Goal: Transaction & Acquisition: Purchase product/service

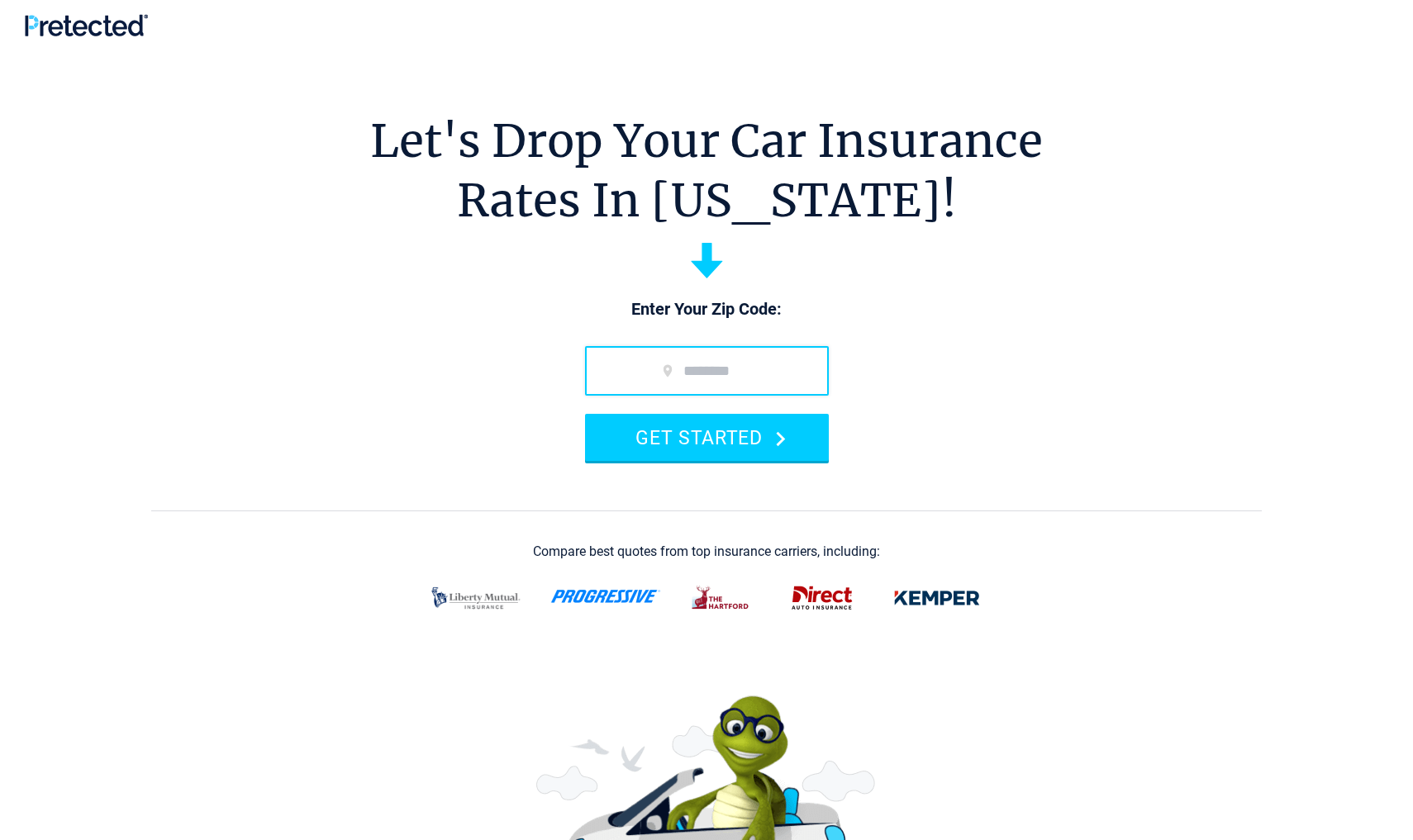
click at [704, 369] on input "zip code" at bounding box center [706, 370] width 243 height 50
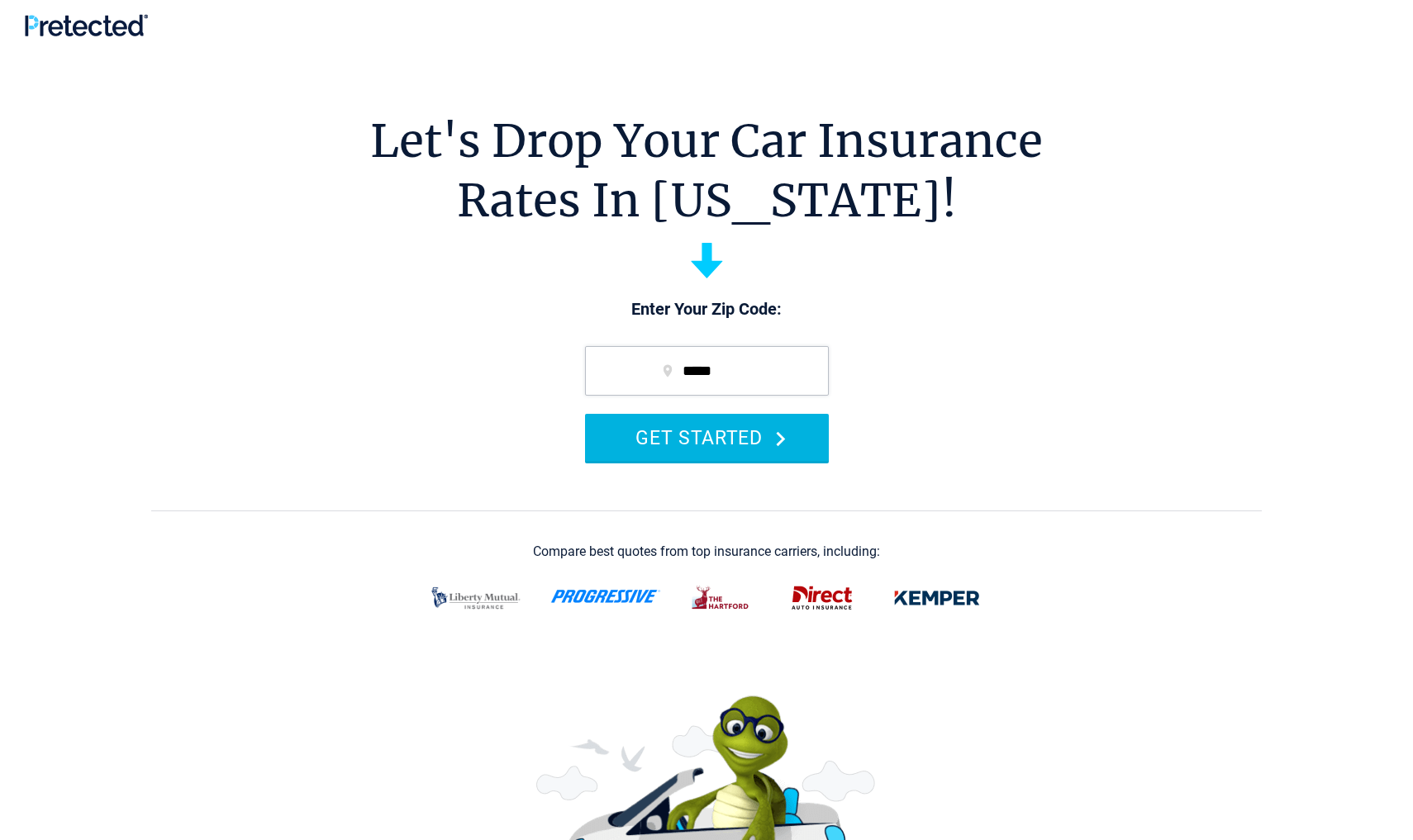
type input "*****"
click at [710, 443] on button "GET STARTED" at bounding box center [706, 437] width 243 height 47
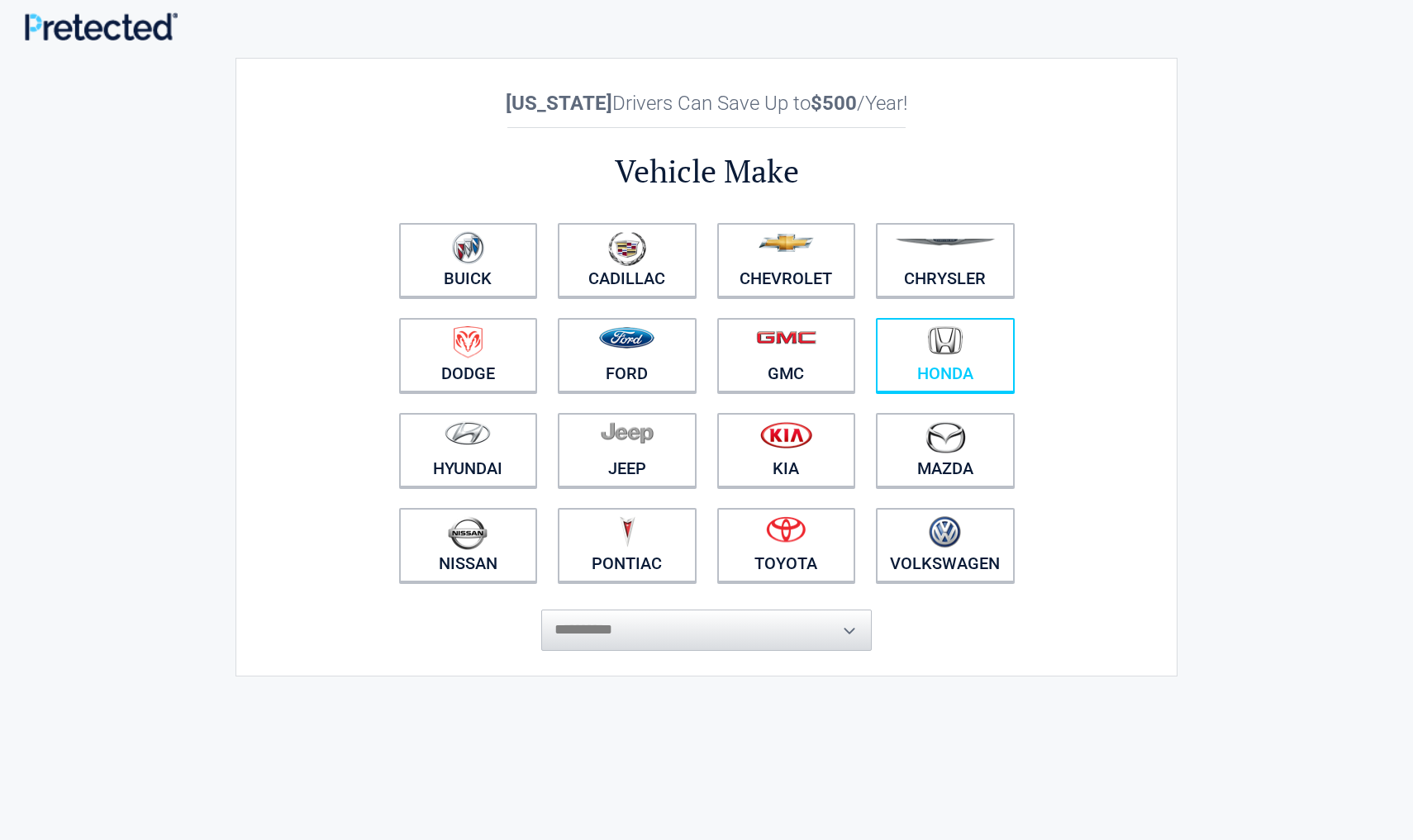
click at [904, 363] on link "Honda" at bounding box center [946, 354] width 139 height 74
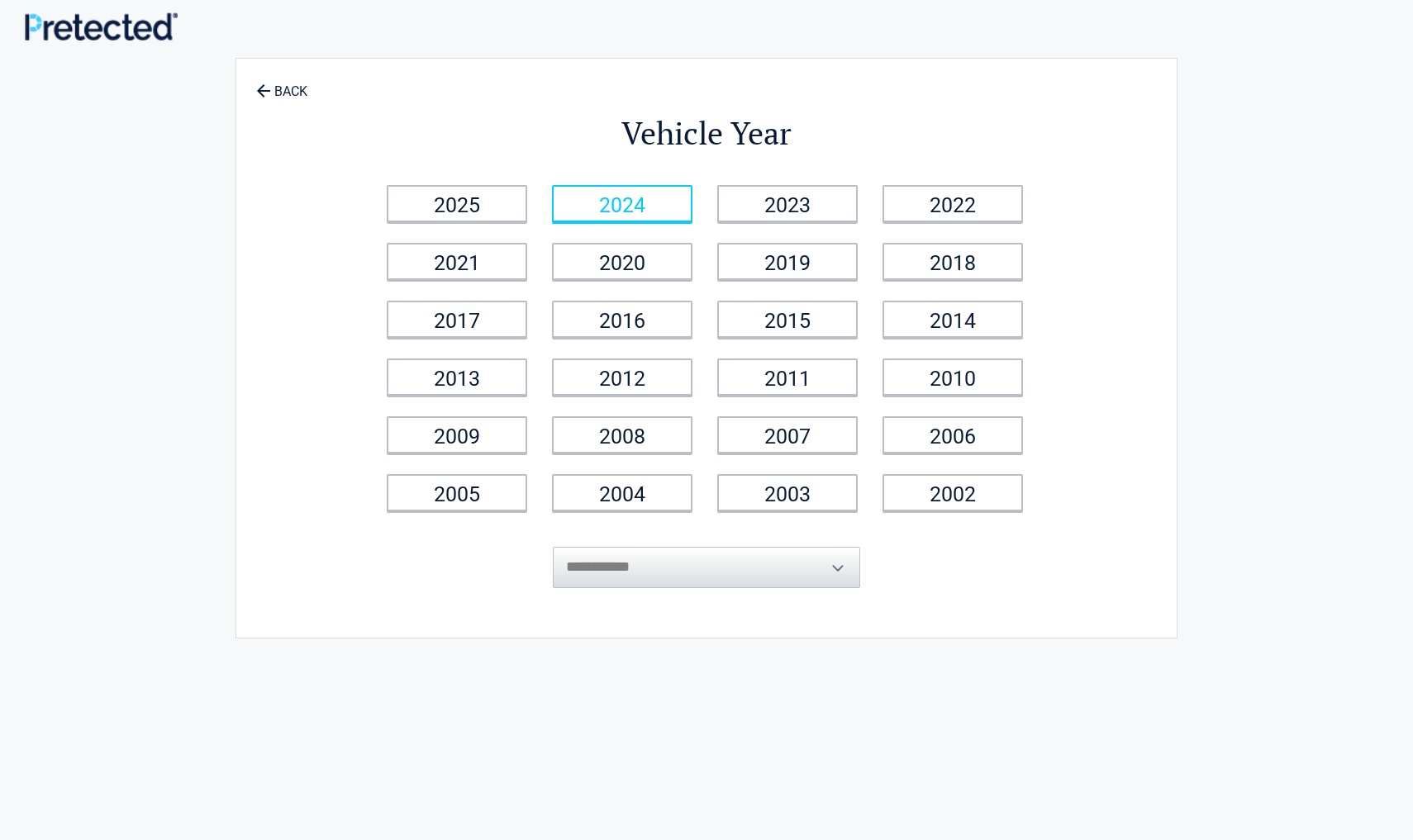
click at [635, 214] on link "2024" at bounding box center [621, 204] width 140 height 38
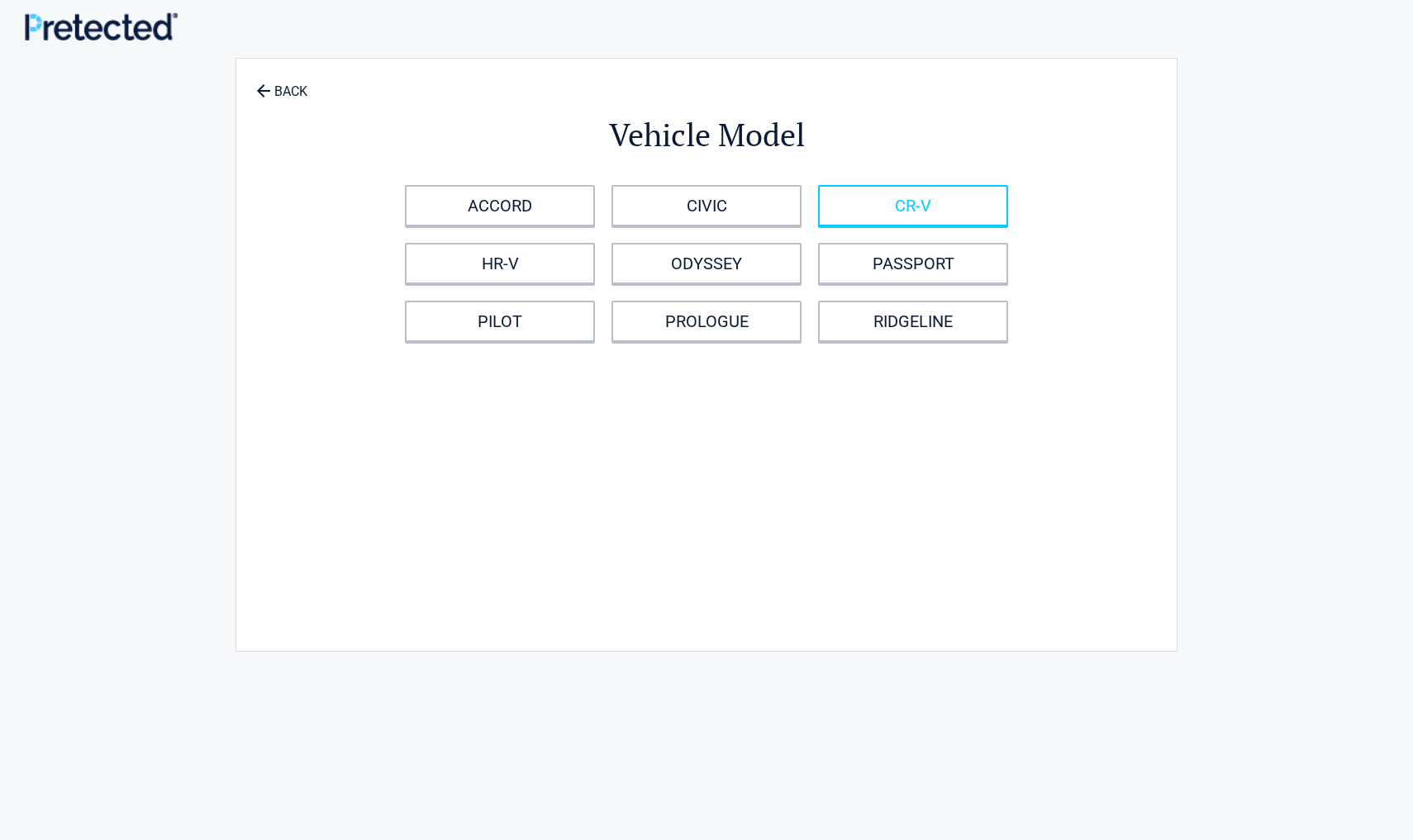
click at [852, 220] on link "CR-V" at bounding box center [913, 206] width 190 height 41
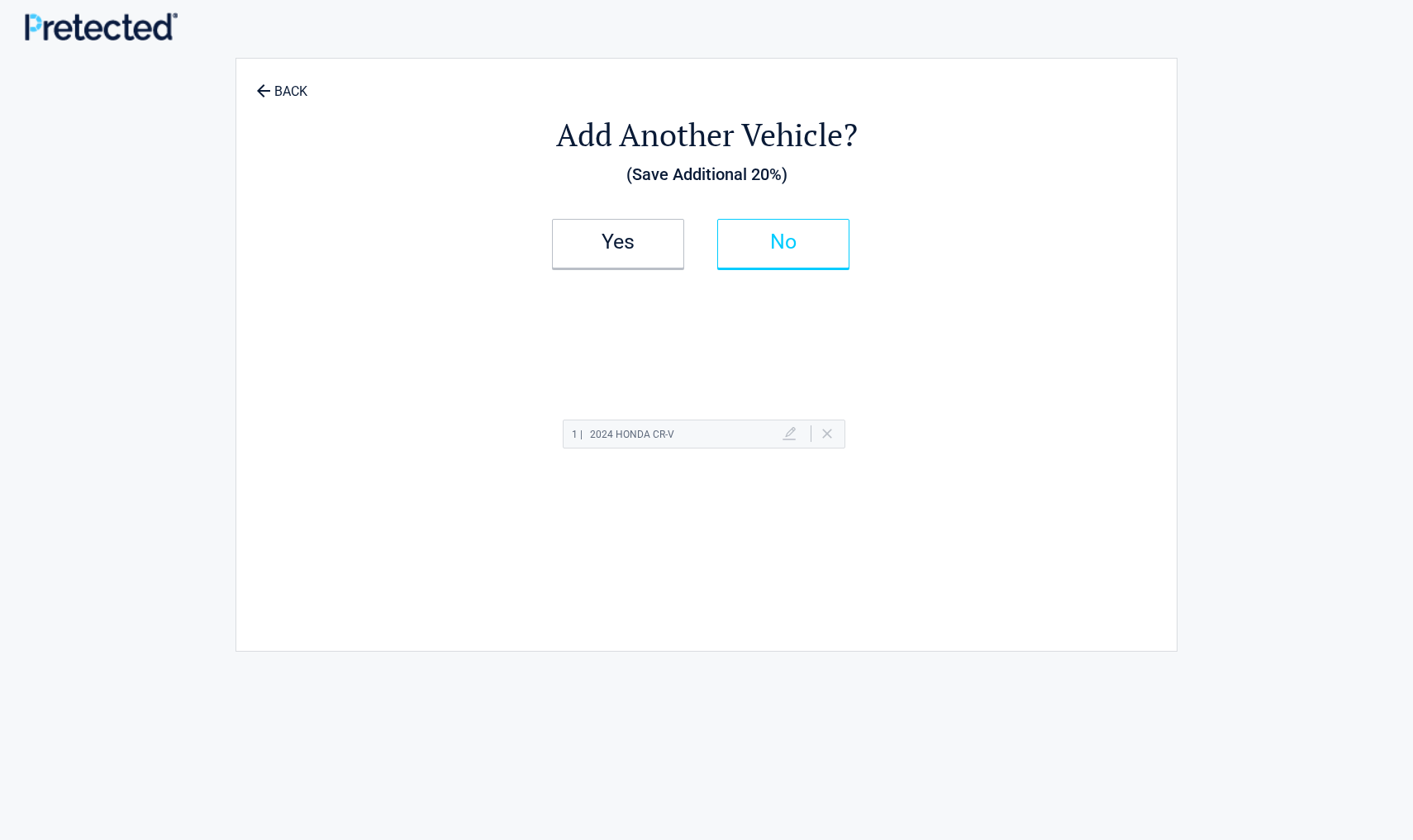
click at [779, 236] on h2 "No" at bounding box center [783, 241] width 98 height 11
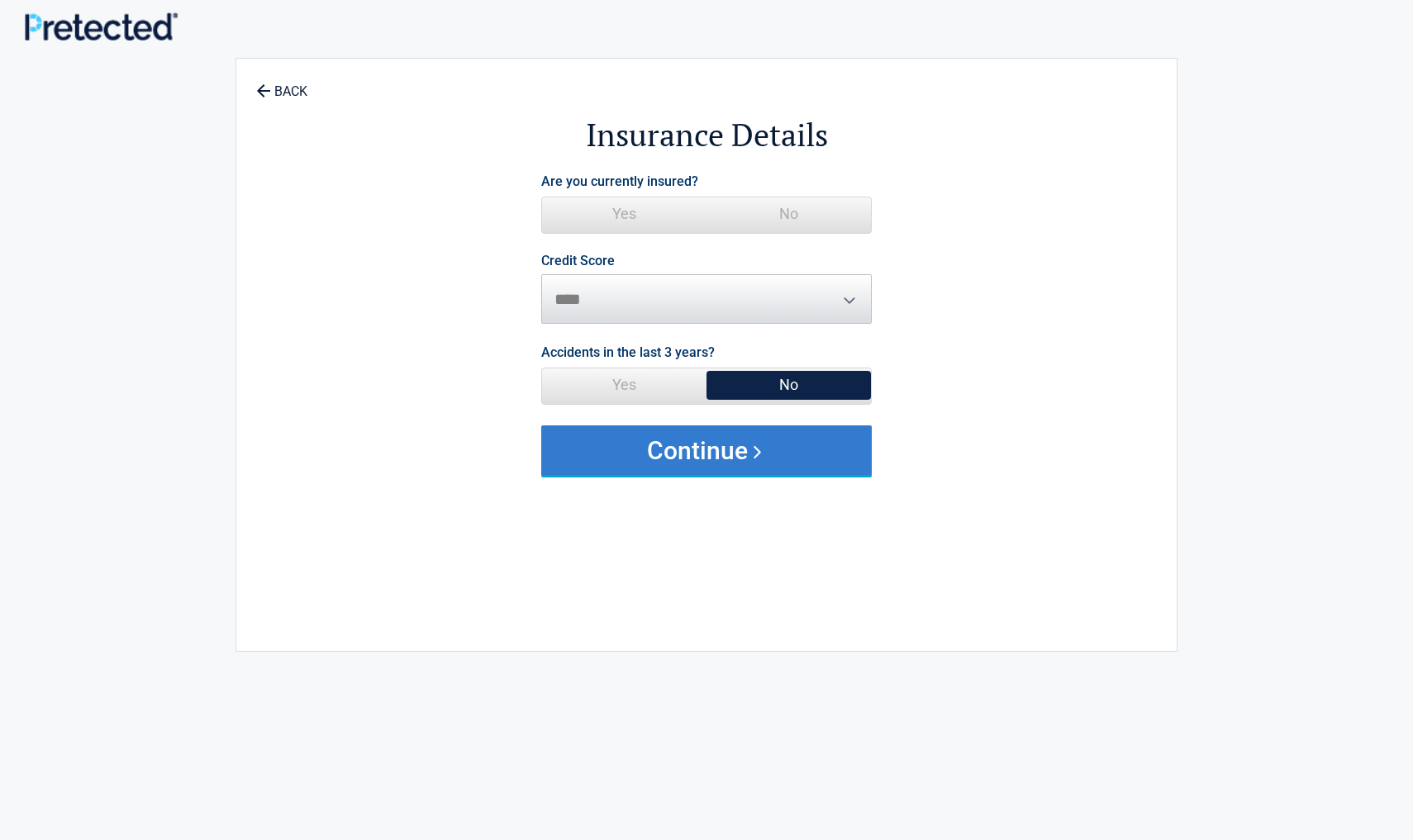
click at [719, 450] on button "Continue" at bounding box center [707, 450] width 331 height 50
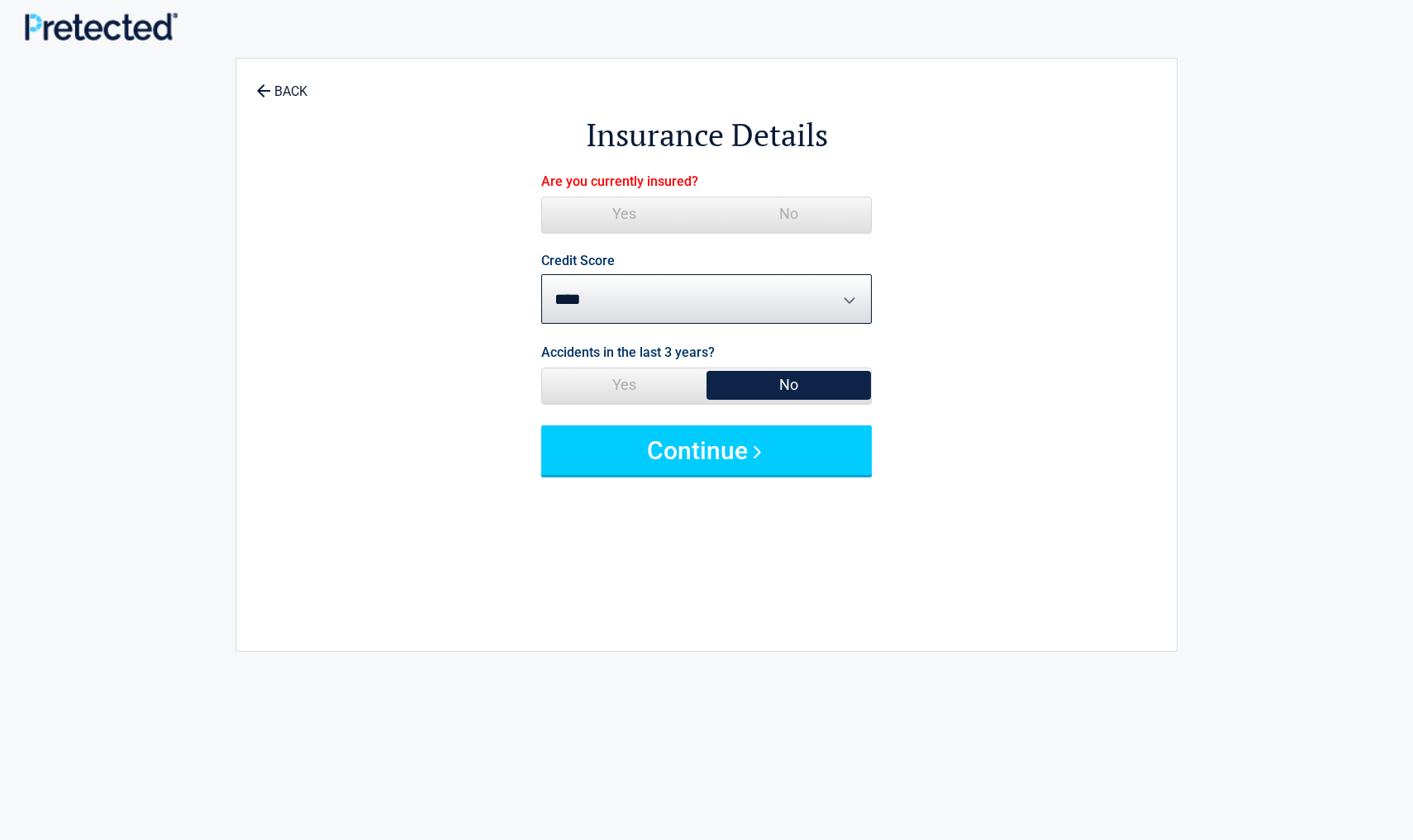
click at [624, 231] on span "Yes No" at bounding box center [707, 215] width 331 height 38
click at [625, 208] on span "Yes" at bounding box center [624, 213] width 165 height 33
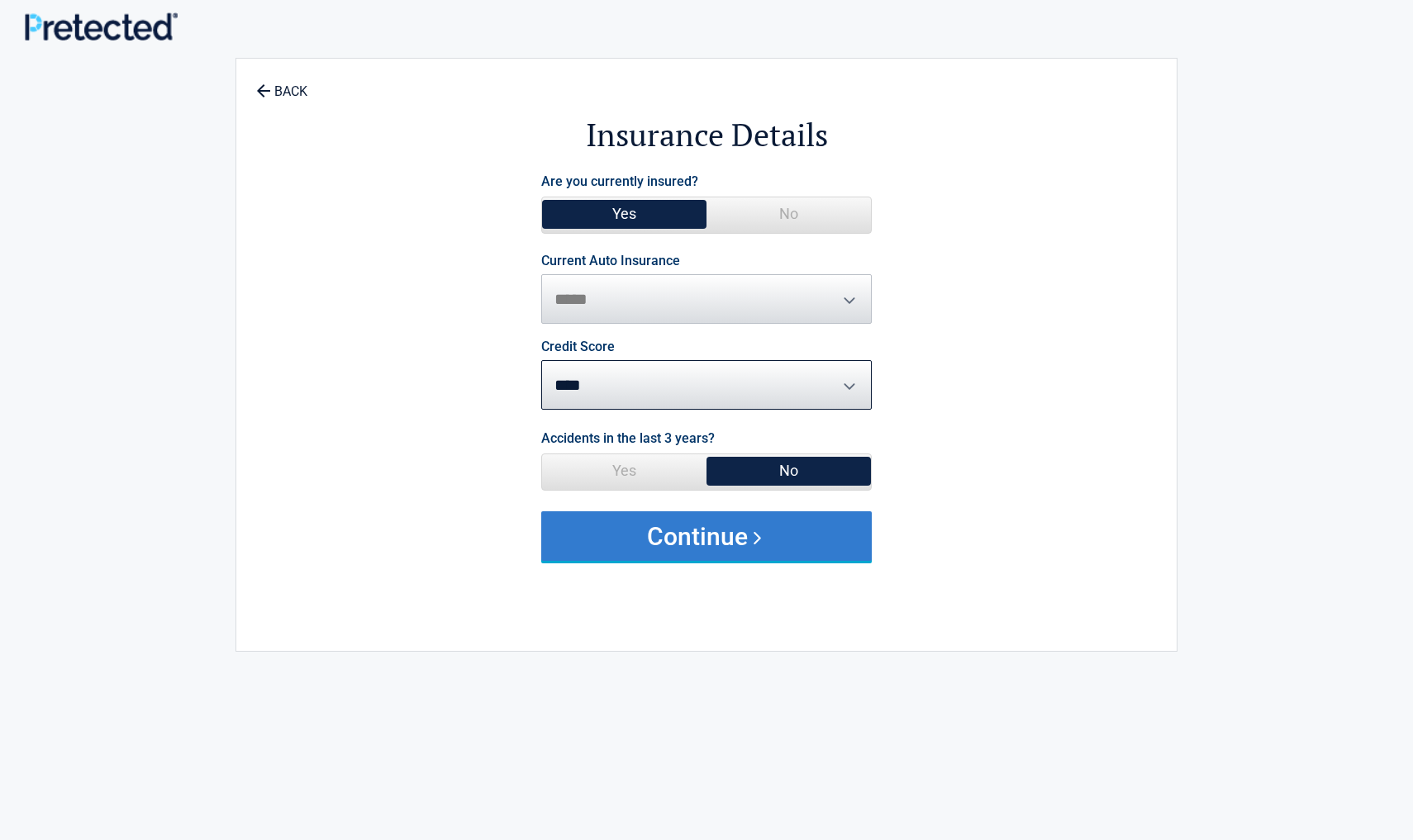
click at [700, 553] on button "Continue" at bounding box center [707, 536] width 331 height 50
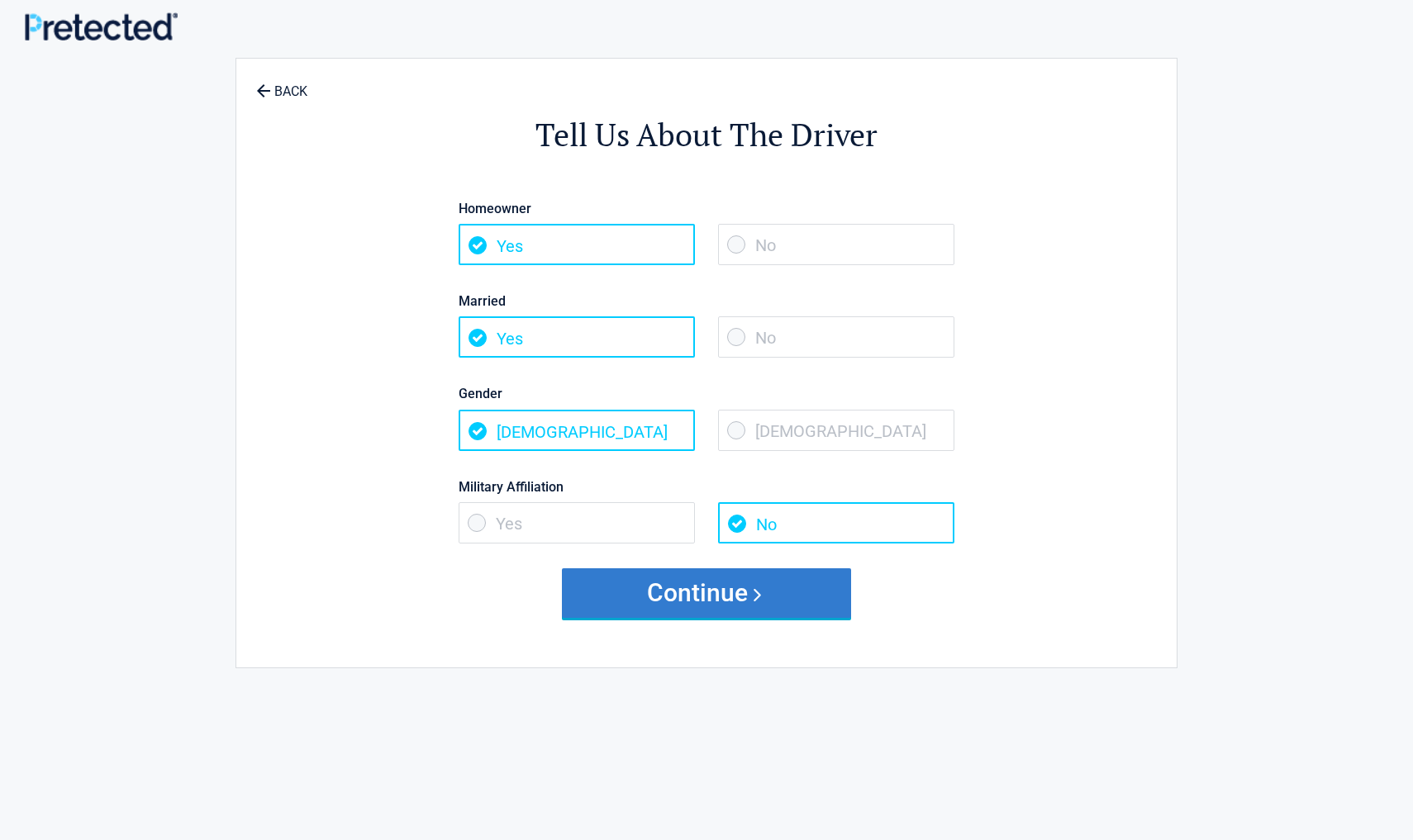
click at [714, 581] on button "Continue" at bounding box center [707, 593] width 290 height 50
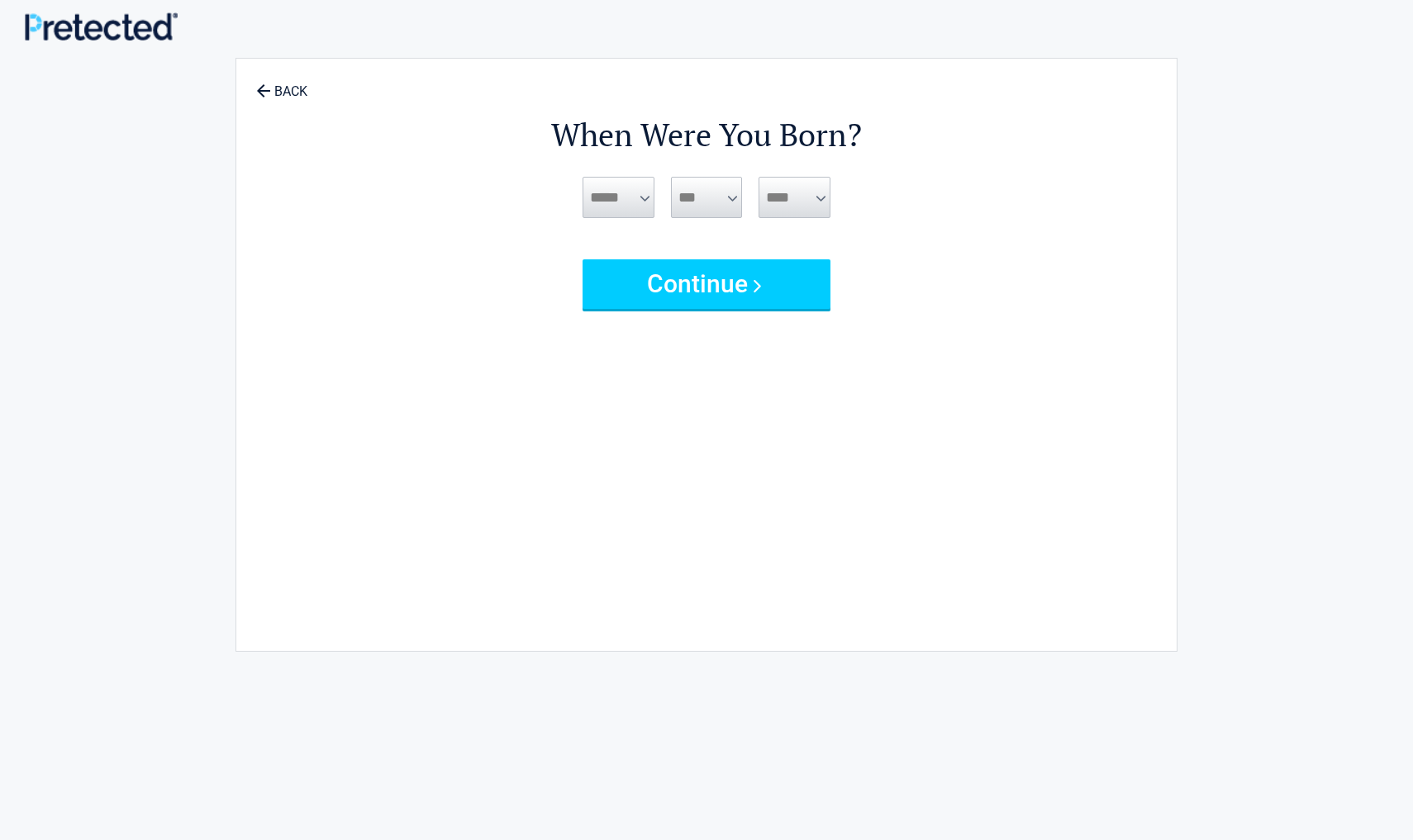
click at [644, 202] on span "***** *** *** *** *** *** *** *** *** *** *** *** ***" at bounding box center [619, 197] width 71 height 41
